Goal: Information Seeking & Learning: Learn about a topic

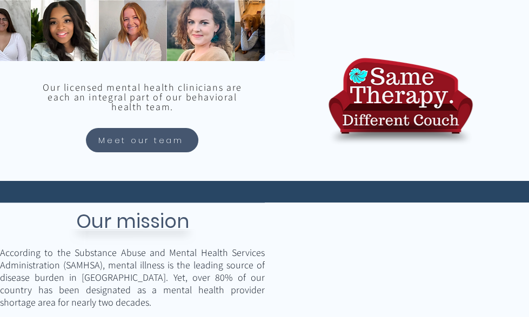
scroll to position [1104, 0]
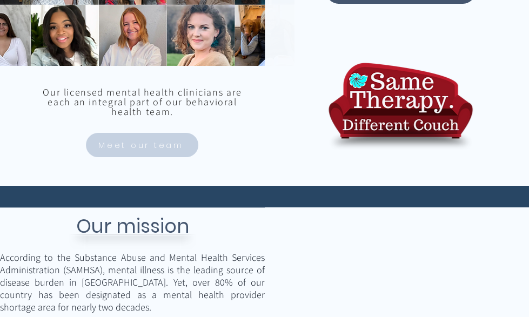
click at [175, 150] on span "Meet our team" at bounding box center [141, 144] width 109 height 21
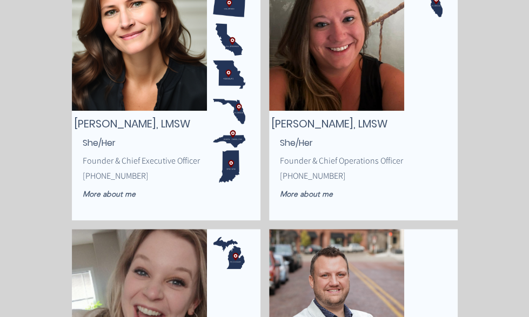
scroll to position [251, 0]
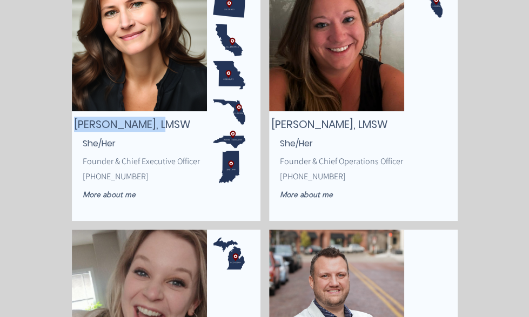
drag, startPoint x: 74, startPoint y: 123, endPoint x: 173, endPoint y: 120, distance: 99.4
click at [173, 120] on span "[PERSON_NAME], LMSW" at bounding box center [132, 124] width 116 height 15
copy span "[PERSON_NAME]"
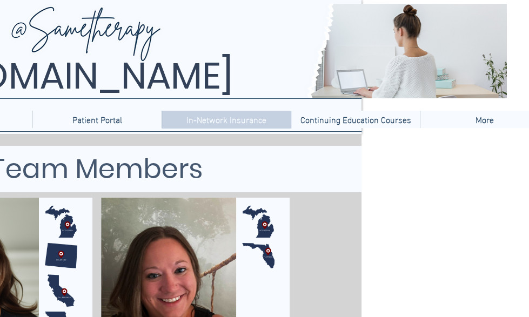
scroll to position [0, 188]
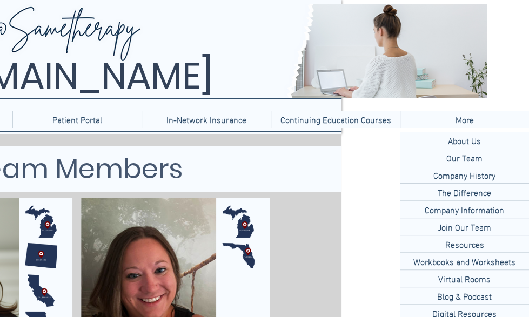
click at [468, 119] on p "More" at bounding box center [464, 119] width 29 height 17
click at [468, 144] on p "About Us" at bounding box center [464, 140] width 42 height 17
click at [463, 141] on p "About Us" at bounding box center [464, 140] width 42 height 17
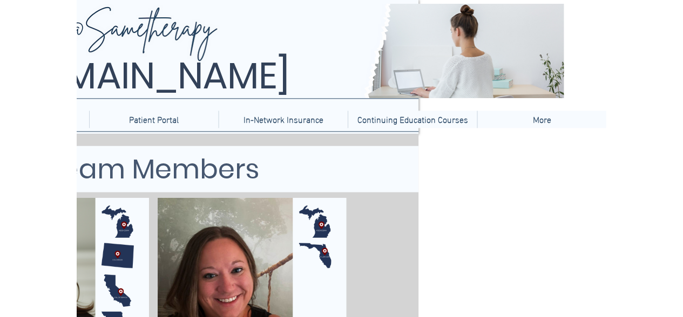
scroll to position [0, 110]
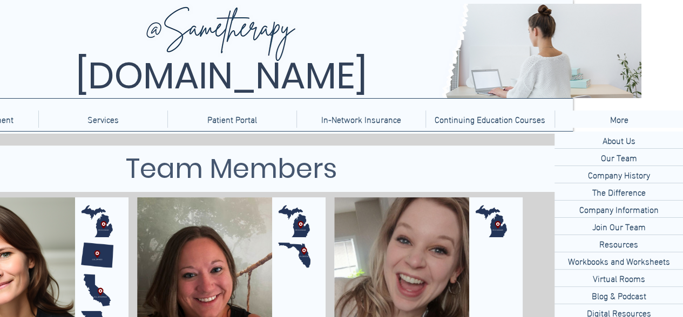
click at [528, 123] on p "More" at bounding box center [619, 119] width 29 height 17
click at [528, 139] on p "About Us" at bounding box center [619, 140] width 42 height 17
click at [528, 141] on p "About Us" at bounding box center [619, 140] width 42 height 17
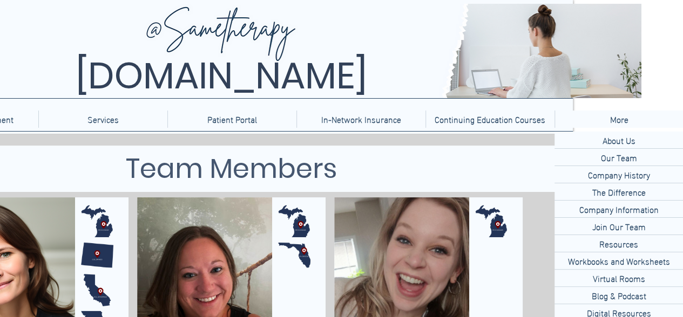
click at [528, 141] on p "About Us" at bounding box center [619, 140] width 42 height 17
click at [528, 175] on p "Company History" at bounding box center [619, 174] width 71 height 17
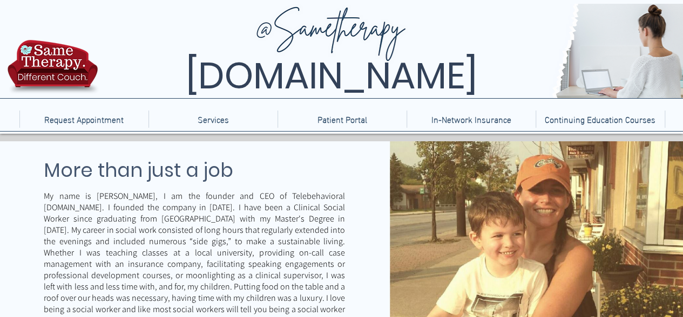
click at [97, 195] on p "My name is [PERSON_NAME], I am the founder and CEO of Telebehavioral [DOMAIN_NA…" at bounding box center [194, 264] width 301 height 147
copy p "[PERSON_NAME]"
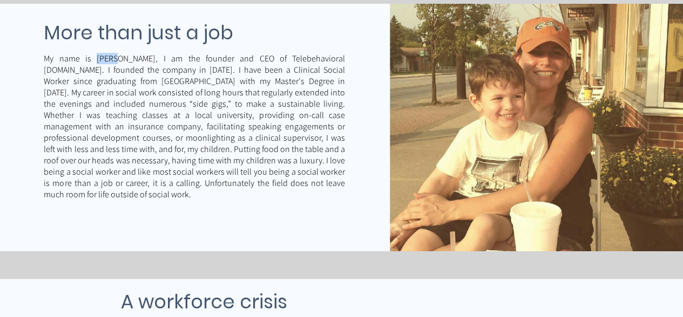
scroll to position [135, 0]
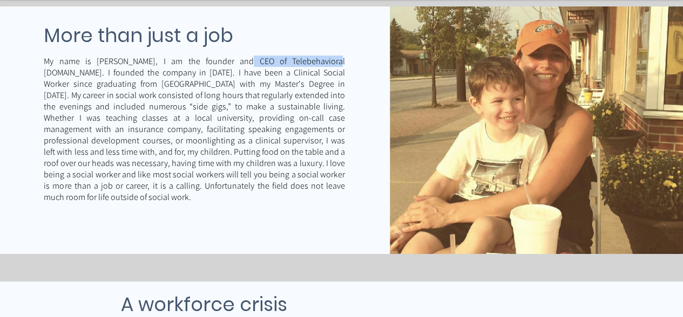
drag, startPoint x: 218, startPoint y: 59, endPoint x: 294, endPoint y: 59, distance: 76.1
click at [294, 59] on p "My name is [PERSON_NAME], I am the founder and CEO of Telebehavioral [DOMAIN_NA…" at bounding box center [194, 129] width 301 height 147
copy p "Telebehavioral Health"
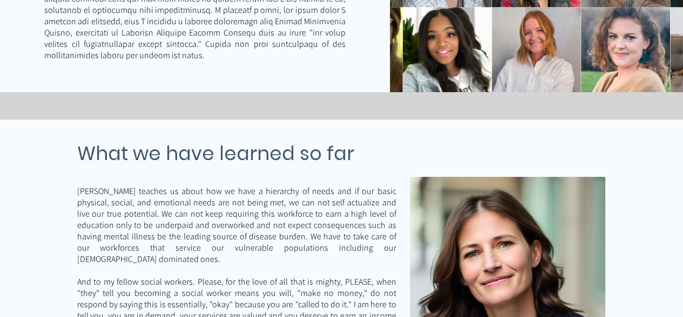
scroll to position [2751, 0]
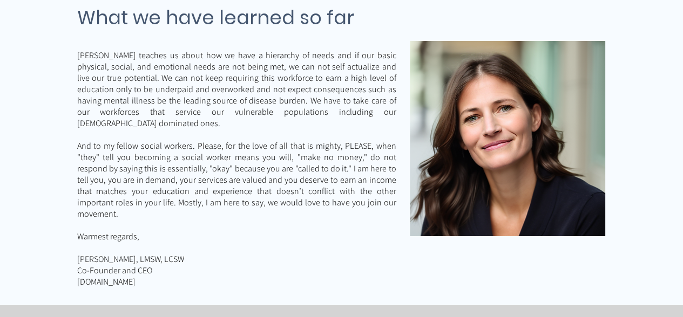
drag, startPoint x: 162, startPoint y: 198, endPoint x: 78, endPoint y: 202, distance: 83.8
click at [78, 276] on p "[DOMAIN_NAME]" at bounding box center [236, 281] width 319 height 11
click at [274, 265] on p "Co-Founder and CEO" at bounding box center [236, 270] width 319 height 11
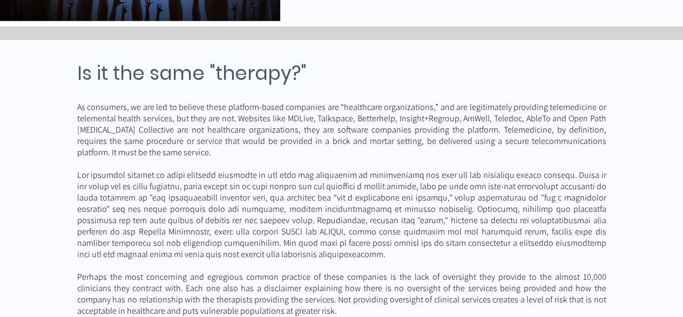
scroll to position [1754, 0]
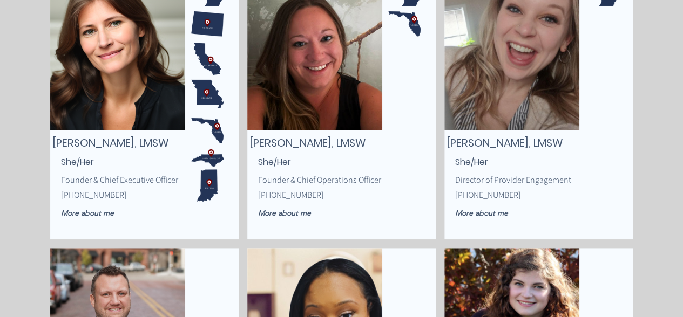
scroll to position [232, 0]
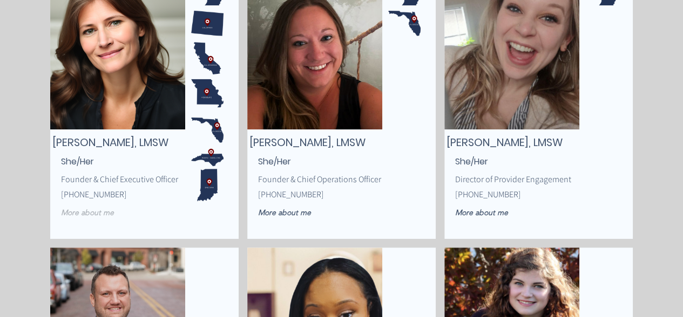
click at [83, 212] on span "More about me" at bounding box center [87, 213] width 53 height 10
